Goal: Task Accomplishment & Management: Use online tool/utility

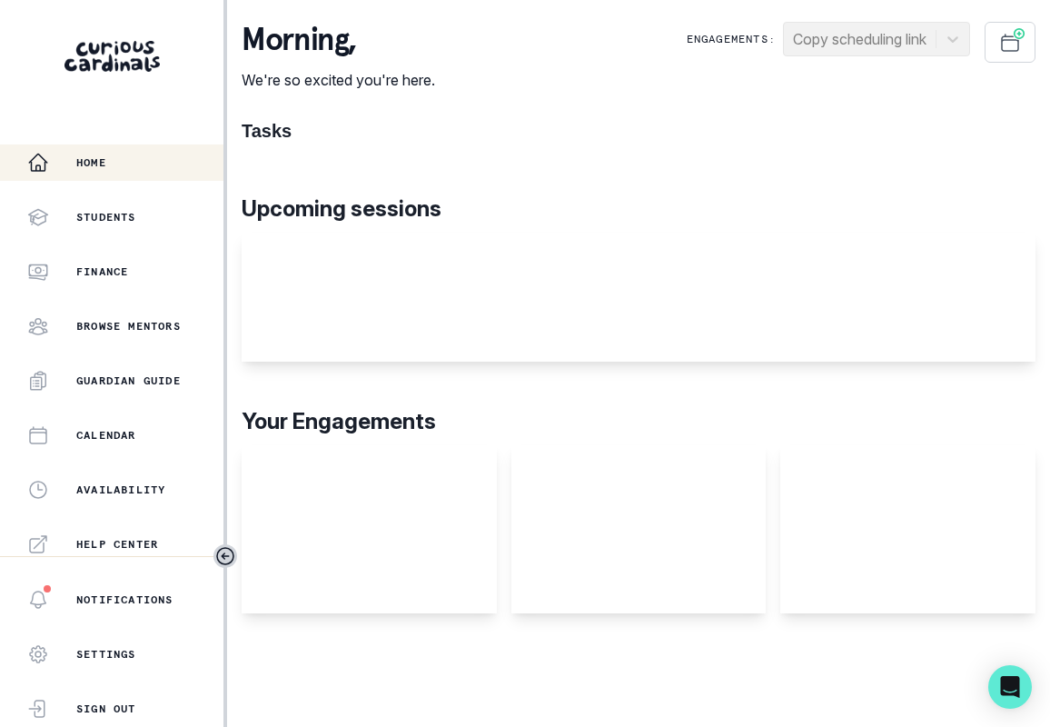
scroll to position [388, 0]
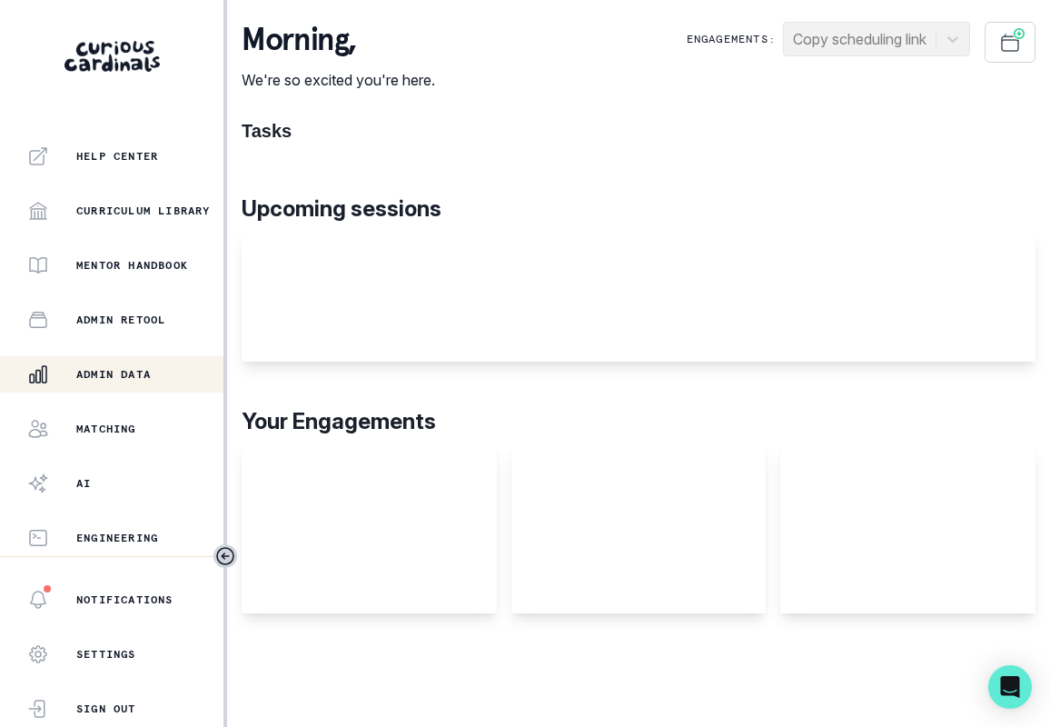
click at [136, 376] on p "Admin Data" at bounding box center [113, 374] width 75 height 15
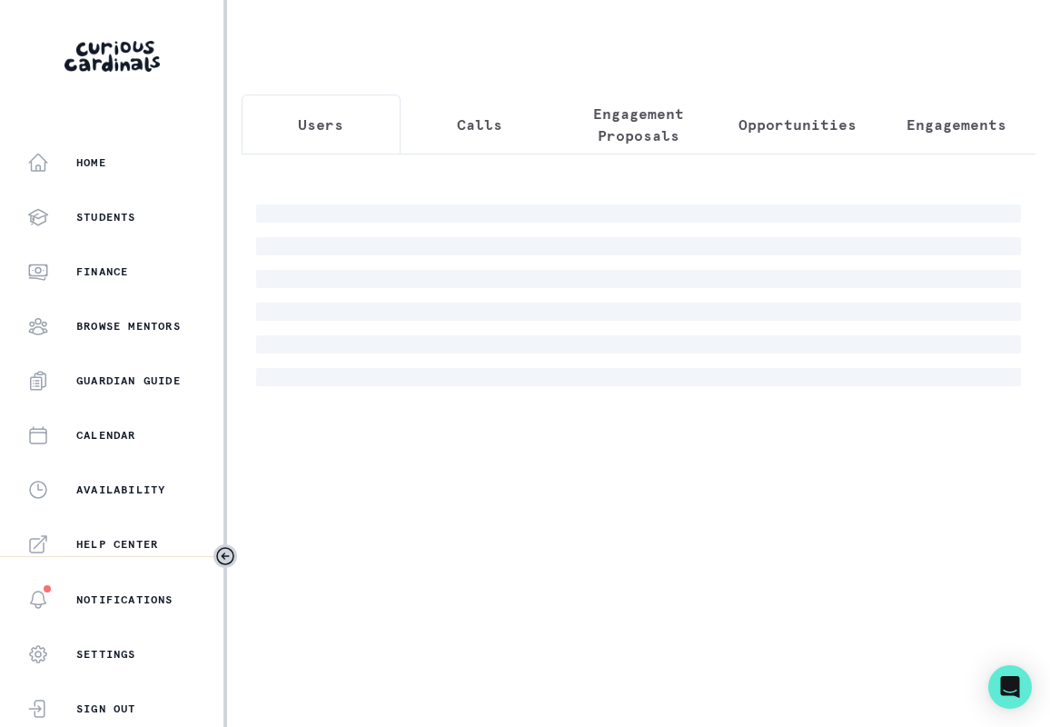
click at [798, 131] on p "Opportunities" at bounding box center [798, 125] width 118 height 22
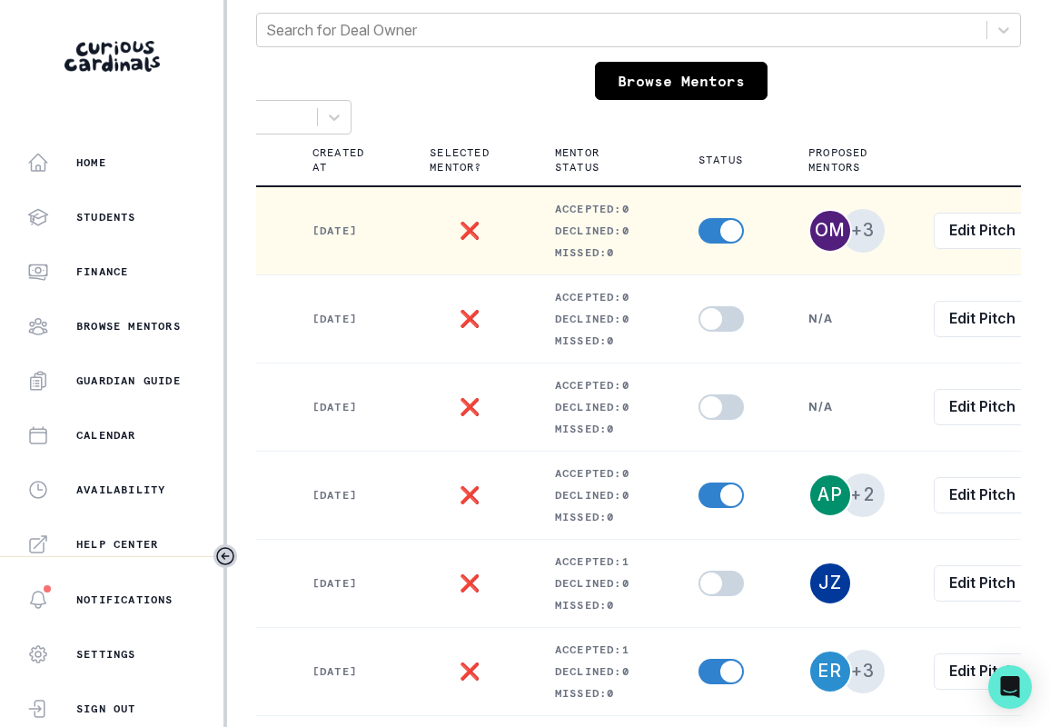
scroll to position [0, 342]
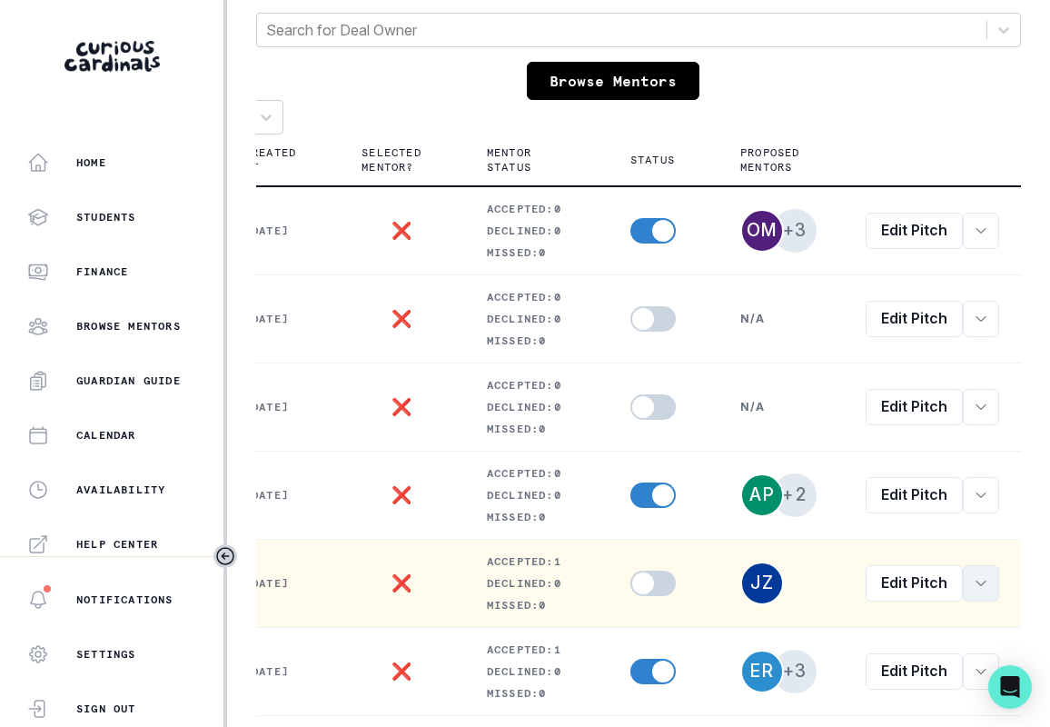
click at [989, 581] on button "row menu" at bounding box center [981, 583] width 36 height 36
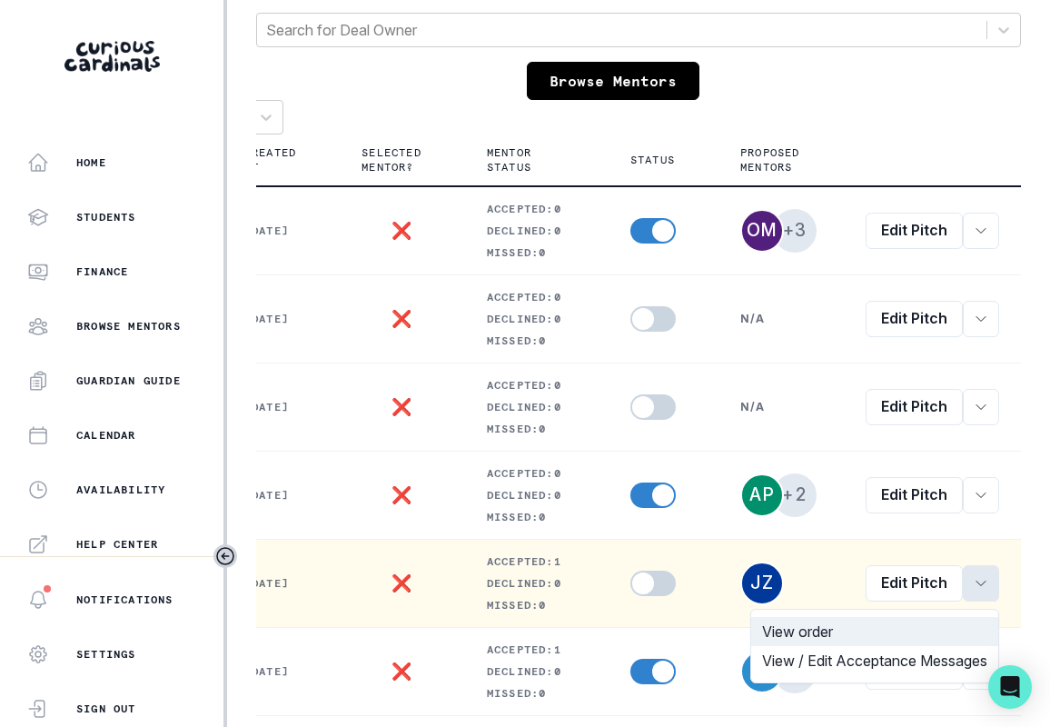
click at [881, 626] on button "View order" at bounding box center [874, 631] width 247 height 29
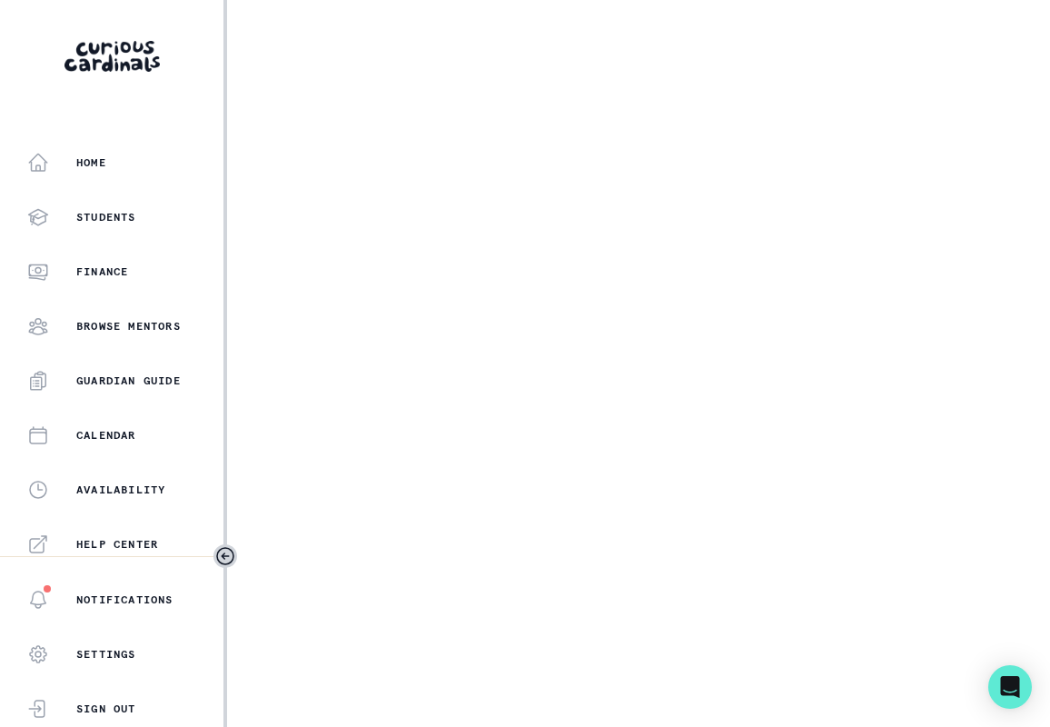
select select "b3713756-4135-4cda-87b8-2c7a26e5960c"
select select "17679a9d-70bd-407f-a820-d213157fa7d8"
